Goal: Information Seeking & Learning: Learn about a topic

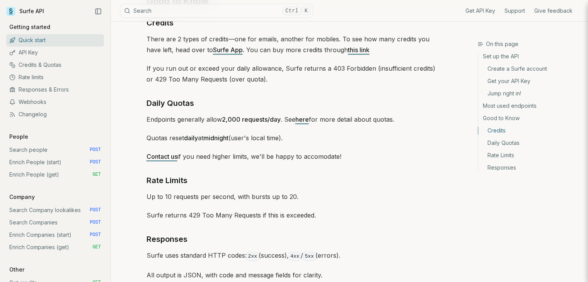
scroll to position [1175, 0]
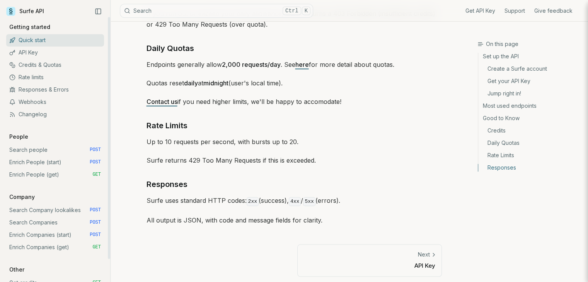
click at [25, 53] on link "API Key" at bounding box center [55, 52] width 98 height 12
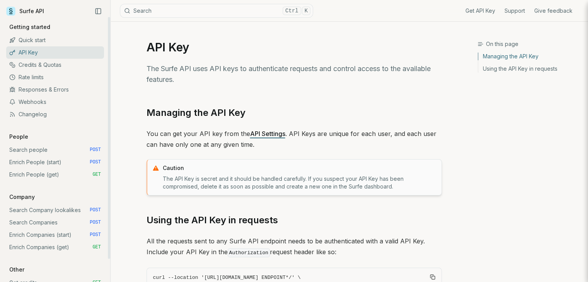
scroll to position [99, 0]
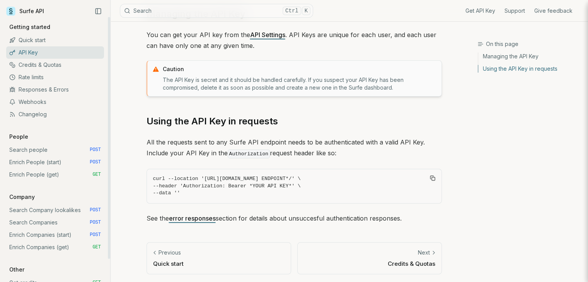
click at [32, 63] on link "Credits & Quotas" at bounding box center [55, 65] width 98 height 12
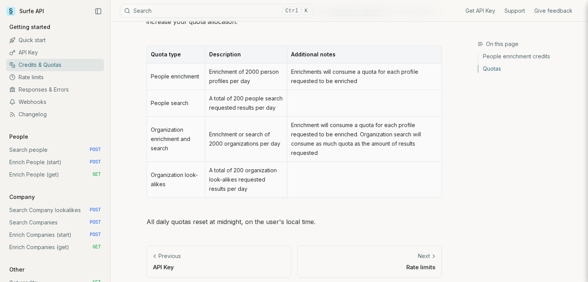
scroll to position [386, 0]
drag, startPoint x: 197, startPoint y: 101, endPoint x: 155, endPoint y: 102, distance: 42.9
click at [155, 102] on td "People search" at bounding box center [176, 102] width 58 height 27
click at [182, 107] on td "People search" at bounding box center [176, 102] width 58 height 27
drag, startPoint x: 223, startPoint y: 144, endPoint x: 209, endPoint y: 143, distance: 14.7
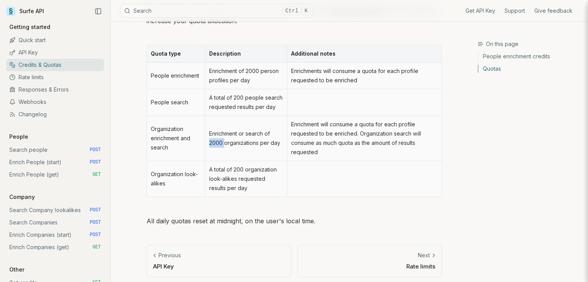
click at [209, 143] on td "Enrichment or search of 2000 organizations per day" at bounding box center [246, 138] width 82 height 45
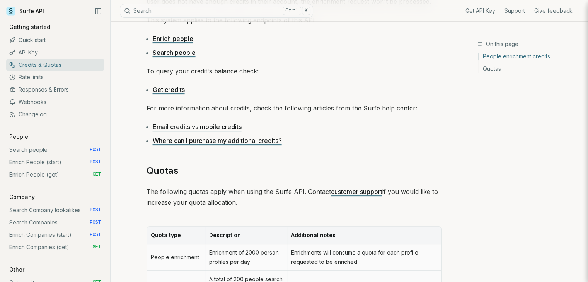
scroll to position [193, 0]
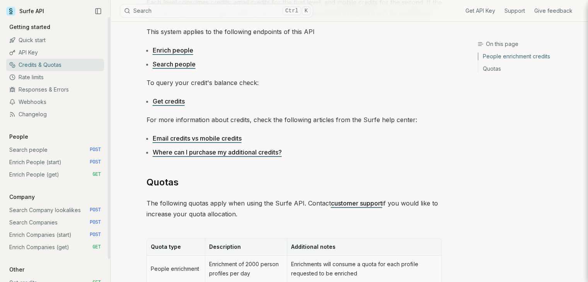
click at [36, 80] on link "Rate limits" at bounding box center [55, 77] width 98 height 12
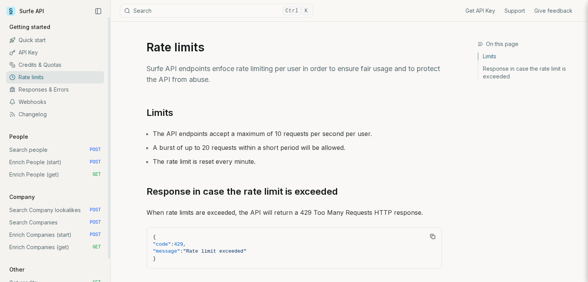
click at [43, 95] on link "Responses & Errors" at bounding box center [55, 89] width 98 height 12
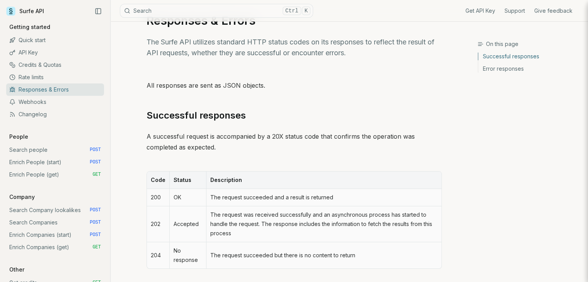
scroll to position [39, 0]
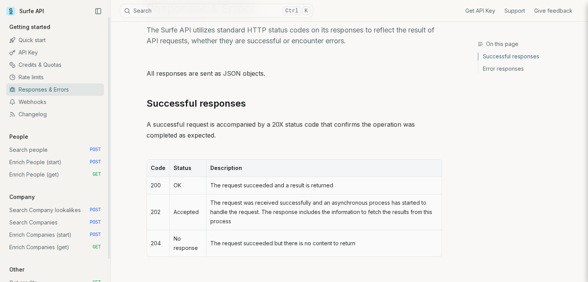
click at [46, 100] on link "Webhooks" at bounding box center [55, 102] width 98 height 12
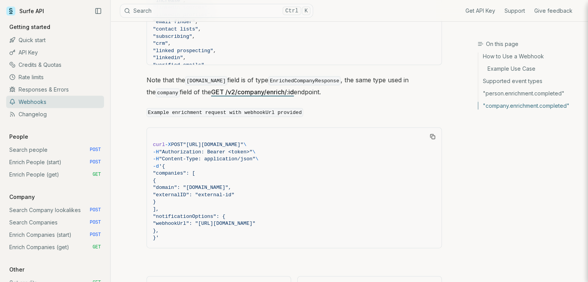
scroll to position [1775, 0]
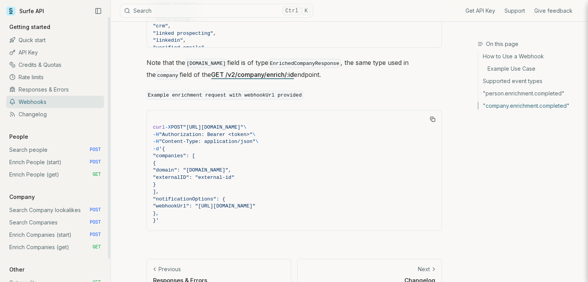
click at [38, 115] on link "Changelog" at bounding box center [55, 114] width 98 height 12
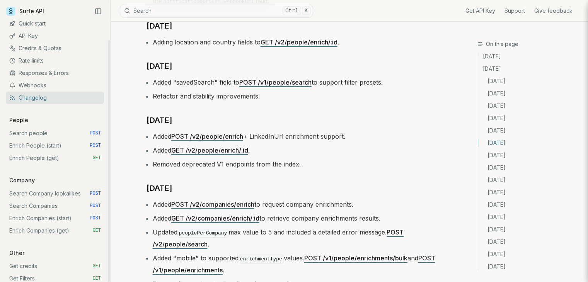
scroll to position [26, 0]
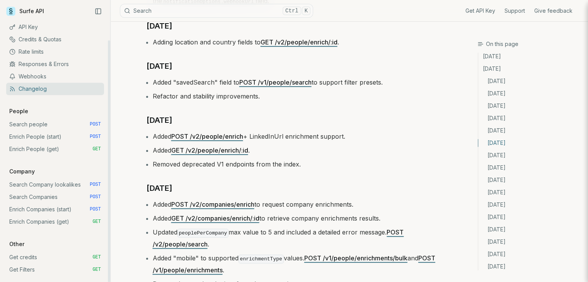
click at [57, 185] on link "Search Company lookalikes POST" at bounding box center [55, 185] width 98 height 12
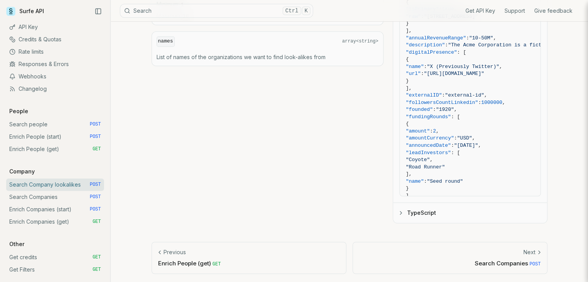
scroll to position [513, 0]
click at [59, 196] on link "Search Companies POST" at bounding box center [55, 197] width 98 height 12
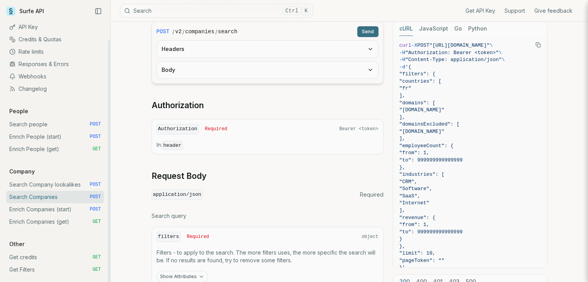
scroll to position [193, 0]
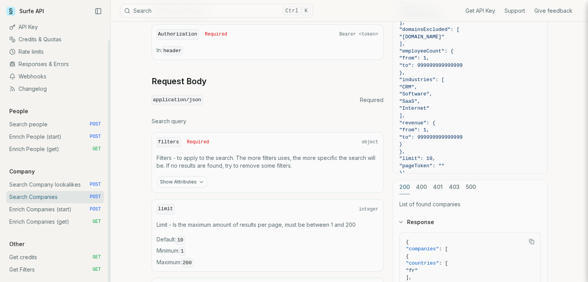
click at [39, 257] on link "Get credits GET" at bounding box center [55, 257] width 98 height 12
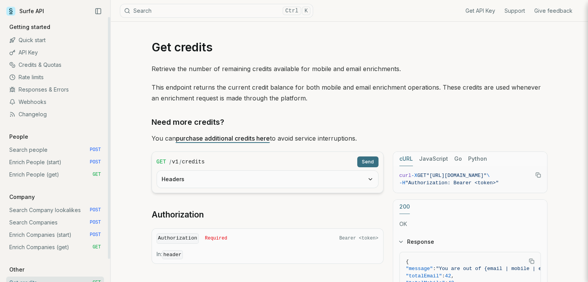
click at [48, 42] on link "Quick start" at bounding box center [55, 40] width 98 height 12
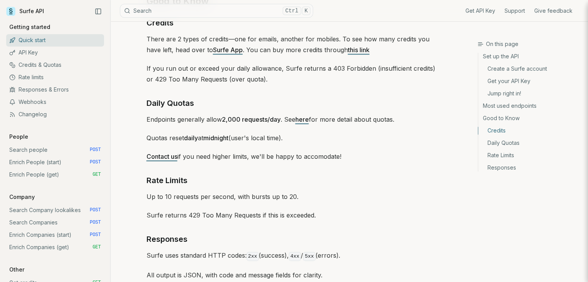
scroll to position [1175, 0]
